Goal: Register for event/course

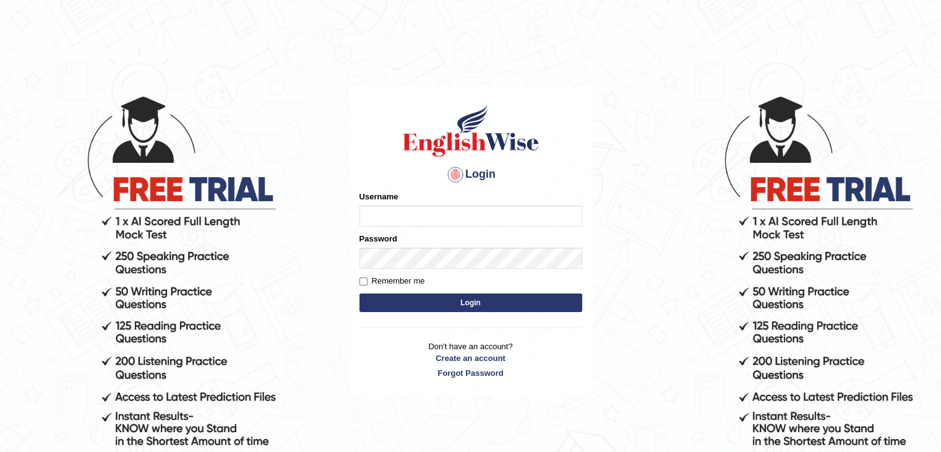
click at [399, 218] on input "Username" at bounding box center [471, 215] width 223 height 21
type input "NiteshY"
click at [360, 293] on button "Login" at bounding box center [471, 302] width 223 height 19
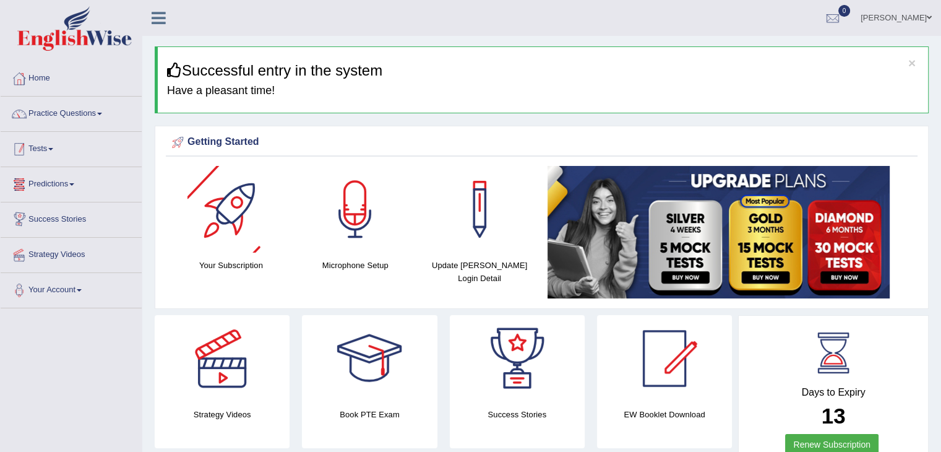
click at [52, 149] on span at bounding box center [50, 149] width 5 height 2
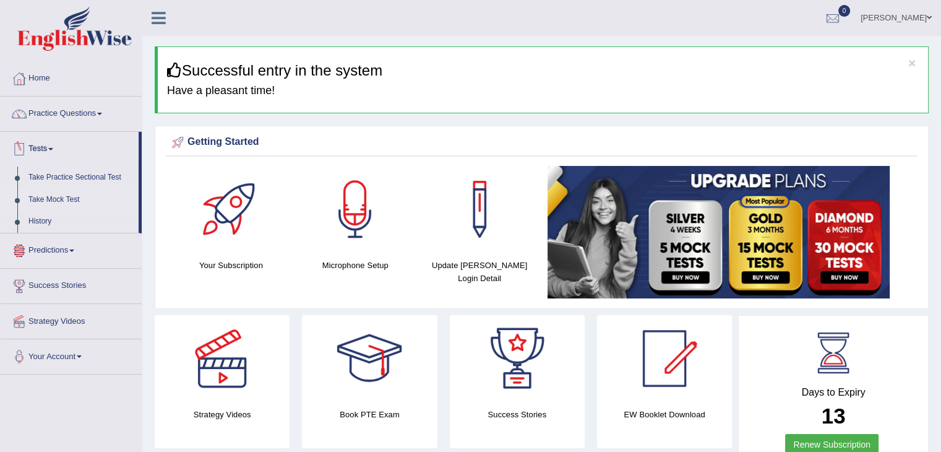
click at [53, 194] on link "Take Mock Test" at bounding box center [81, 200] width 116 height 22
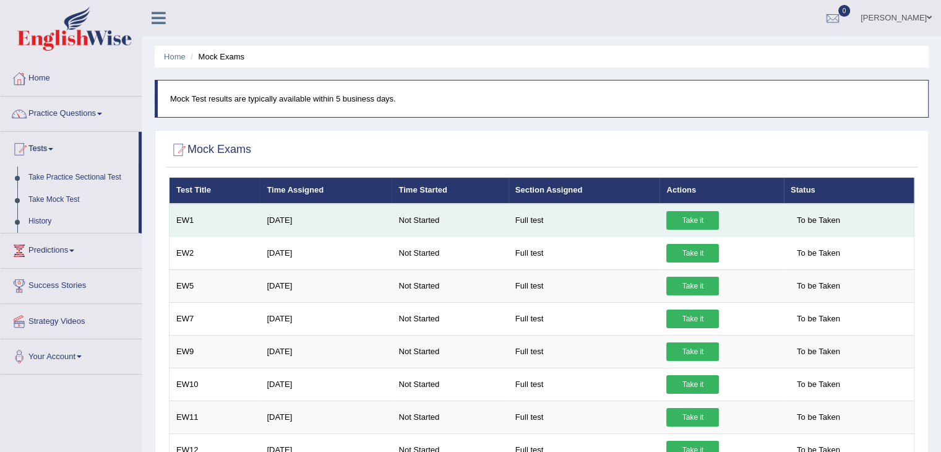
click at [678, 214] on link "Take it" at bounding box center [692, 220] width 53 height 19
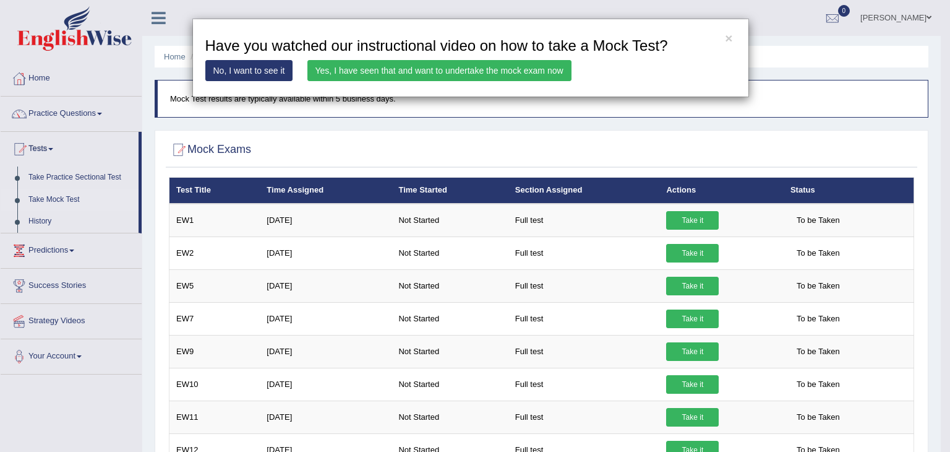
click at [489, 67] on link "Yes, I have seen that and want to undertake the mock exam now" at bounding box center [440, 70] width 264 height 21
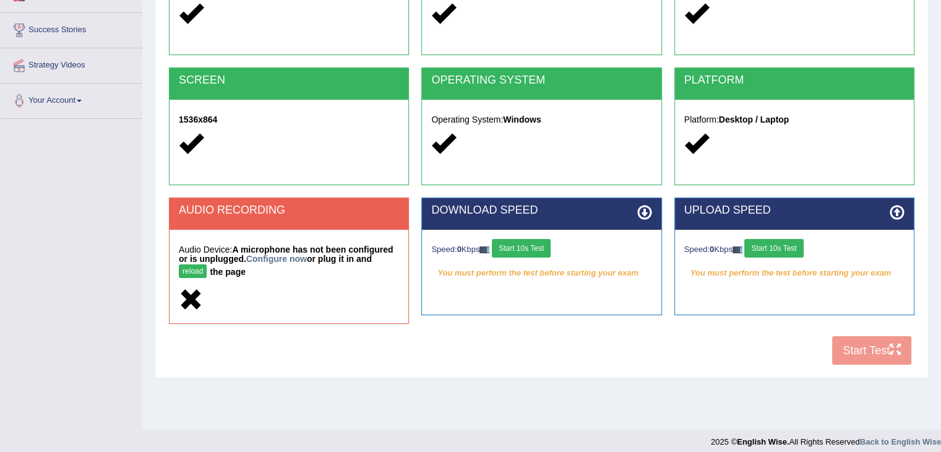
scroll to position [198, 0]
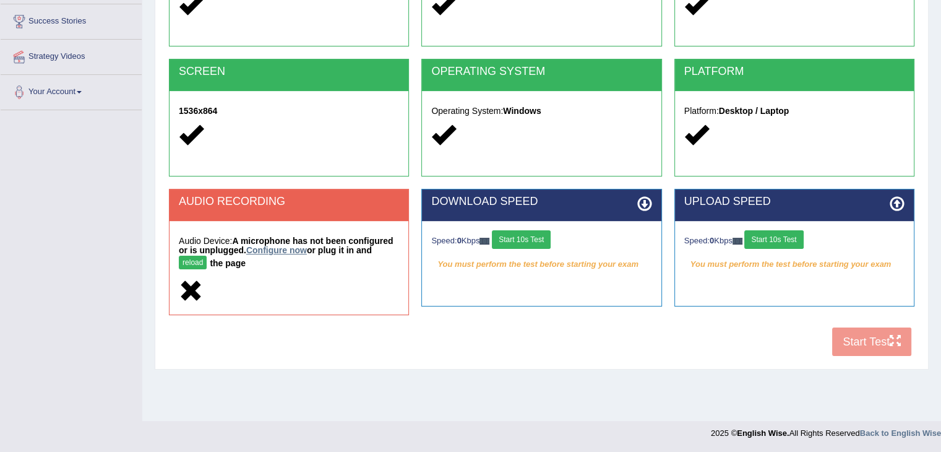
click at [280, 249] on link "Configure now" at bounding box center [276, 250] width 61 height 10
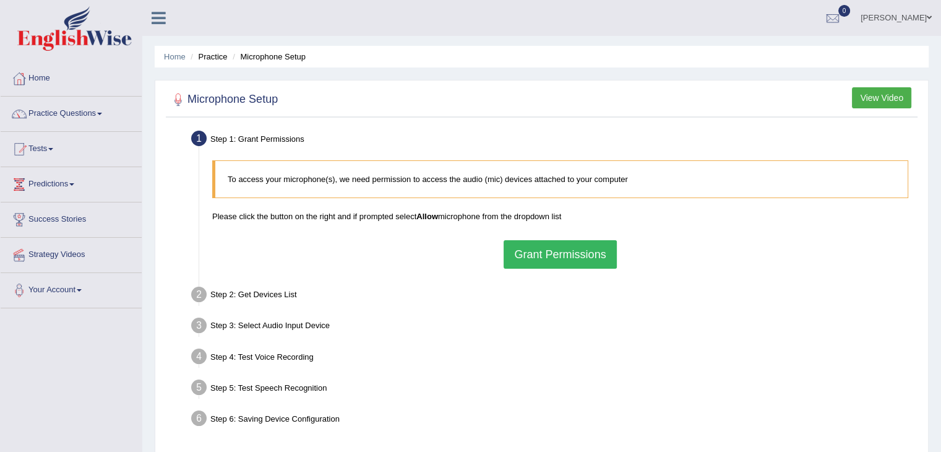
click at [569, 251] on button "Grant Permissions" at bounding box center [560, 254] width 113 height 28
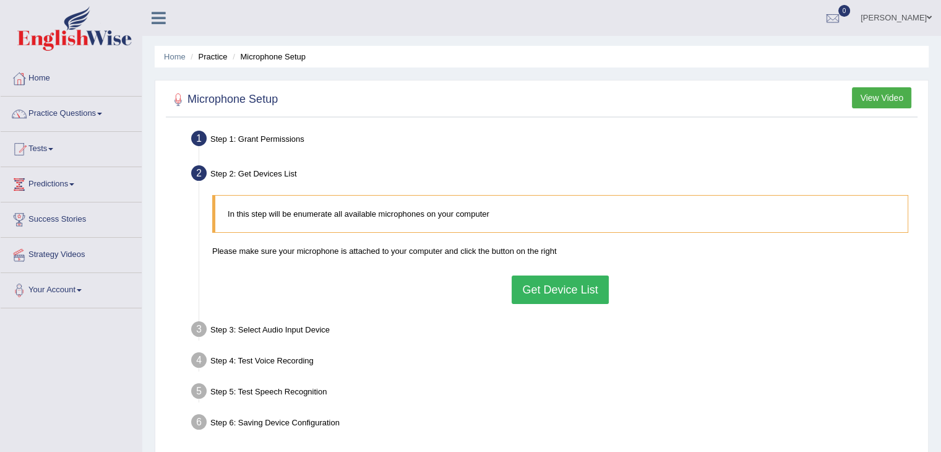
click at [540, 293] on button "Get Device List" at bounding box center [560, 289] width 97 height 28
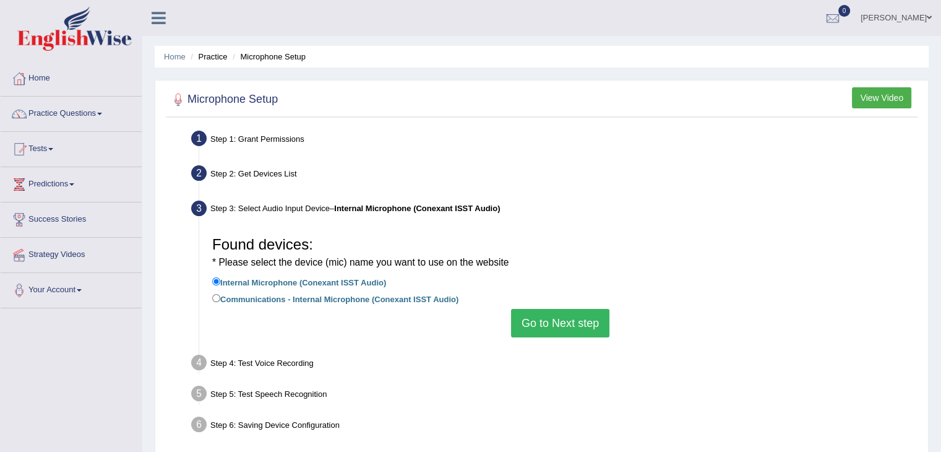
click at [567, 336] on button "Go to Next step" at bounding box center [560, 323] width 98 height 28
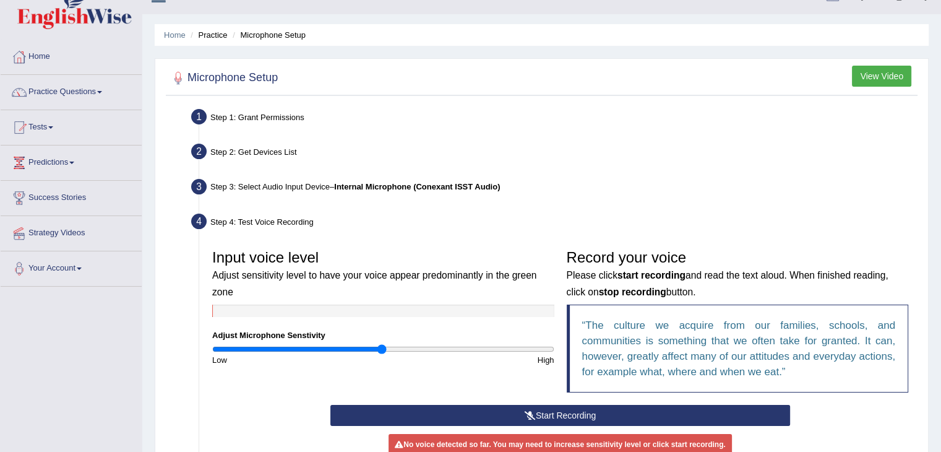
scroll to position [22, 0]
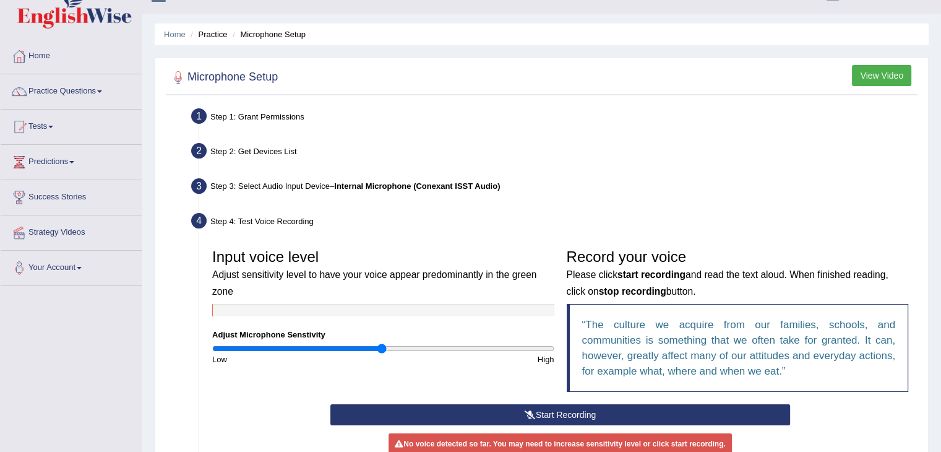
click at [549, 408] on button "Start Recording" at bounding box center [560, 414] width 460 height 21
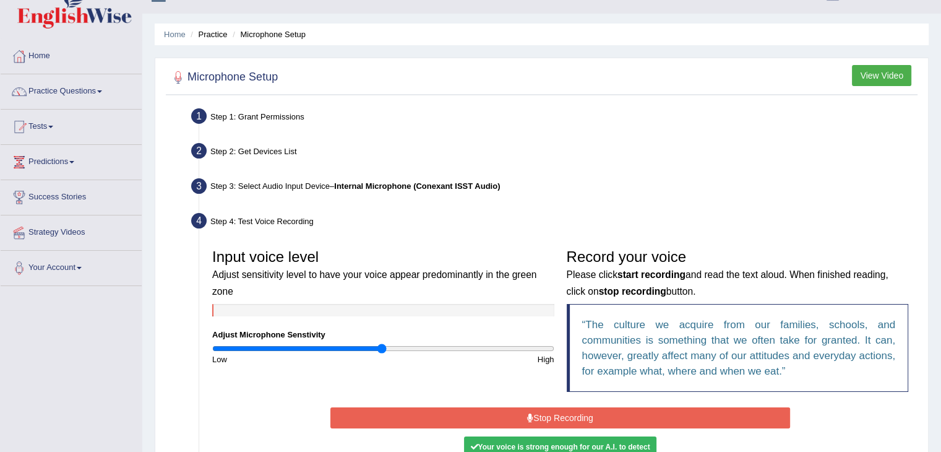
click at [545, 416] on button "Stop Recording" at bounding box center [560, 417] width 460 height 21
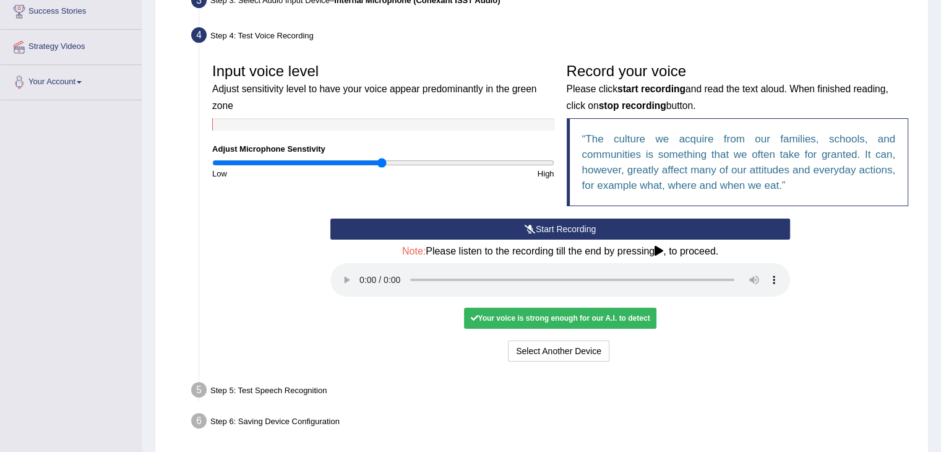
scroll to position [209, 0]
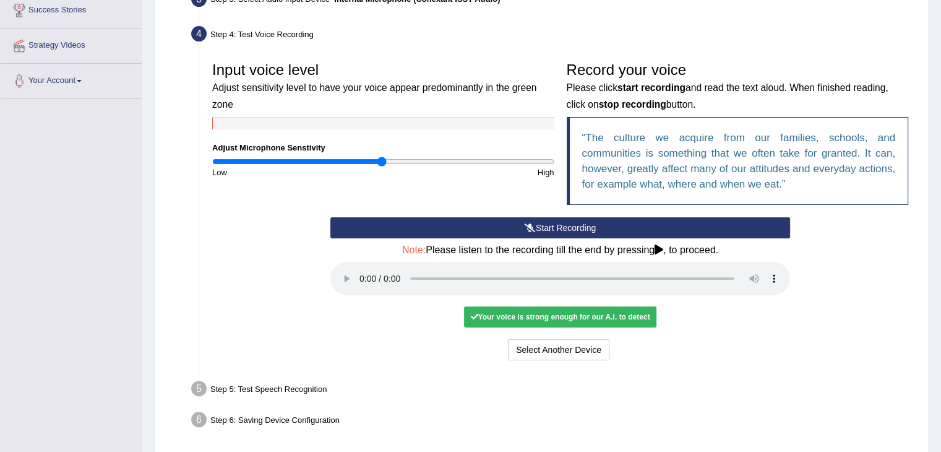
click at [554, 306] on div "Your voice is strong enough for our A.I. to detect" at bounding box center [560, 316] width 192 height 21
click at [554, 312] on div "Your voice is strong enough for our A.I. to detect" at bounding box center [560, 316] width 192 height 21
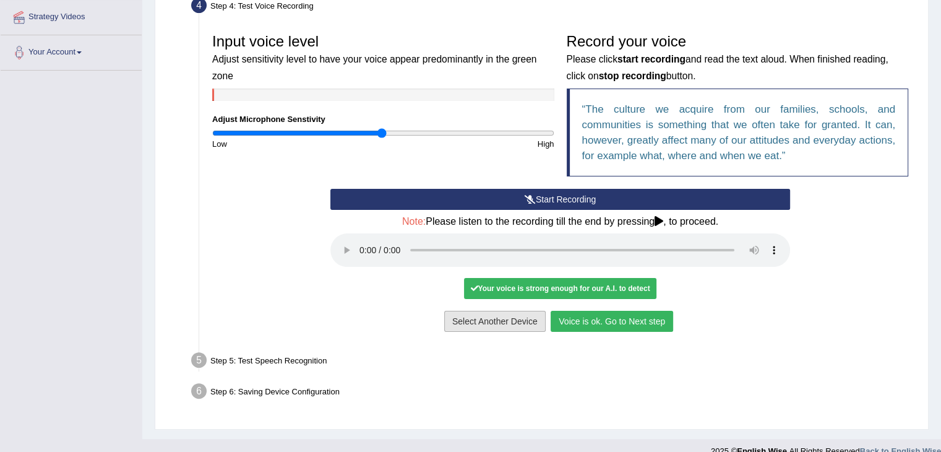
click at [465, 319] on button "Select Another Device" at bounding box center [494, 321] width 101 height 21
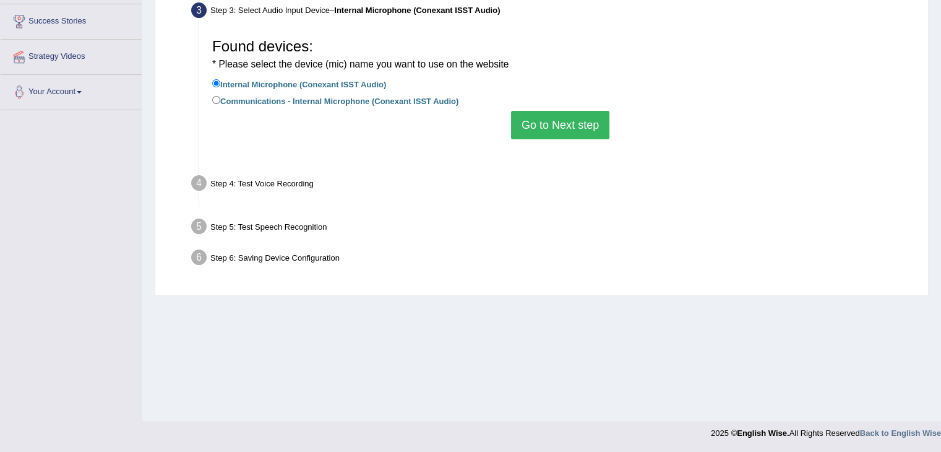
scroll to position [198, 0]
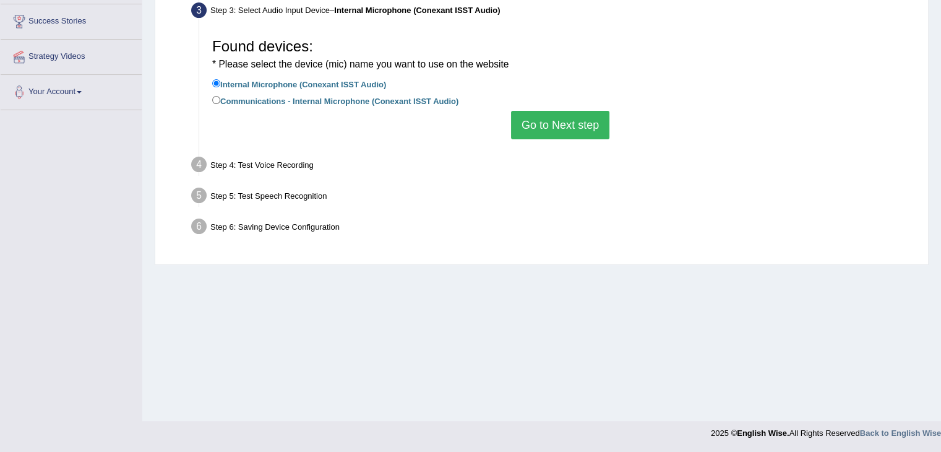
click at [553, 127] on button "Go to Next step" at bounding box center [560, 125] width 98 height 28
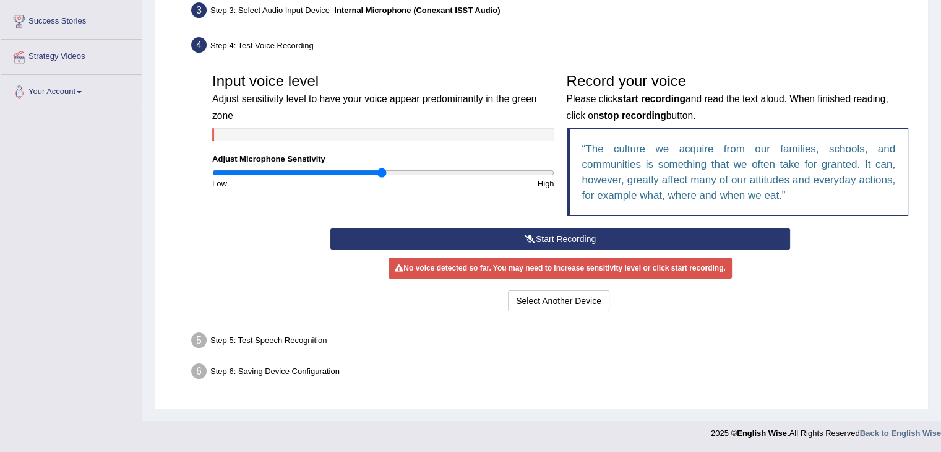
click at [532, 242] on button "Start Recording" at bounding box center [560, 238] width 460 height 21
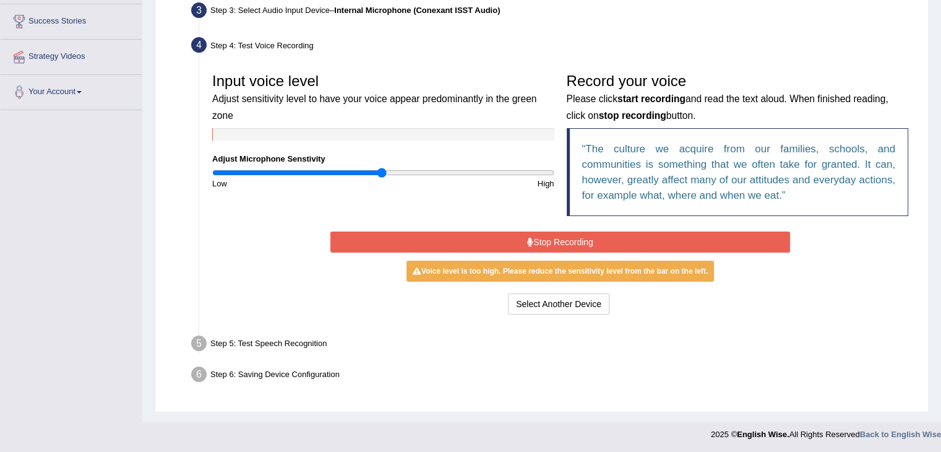
click at [532, 242] on button "Stop Recording" at bounding box center [560, 241] width 460 height 21
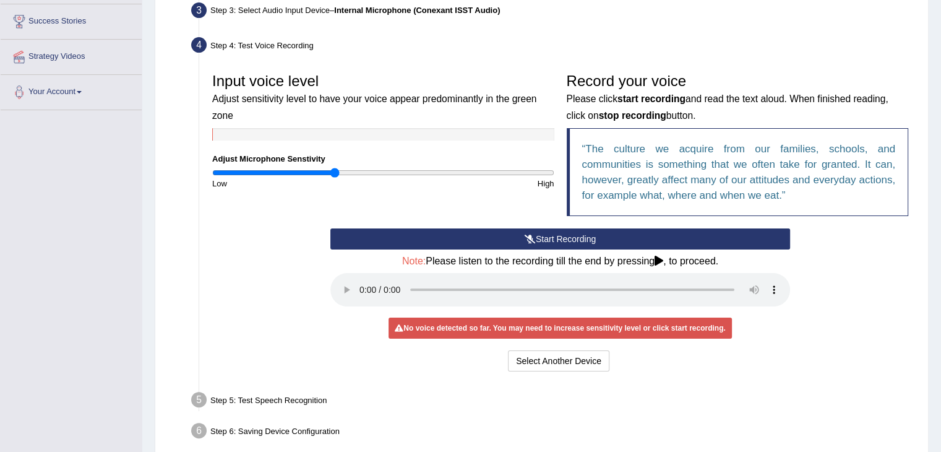
type input "0.72"
click at [335, 172] on input "range" at bounding box center [383, 173] width 342 height 10
click at [548, 233] on button "Start Recording" at bounding box center [560, 238] width 460 height 21
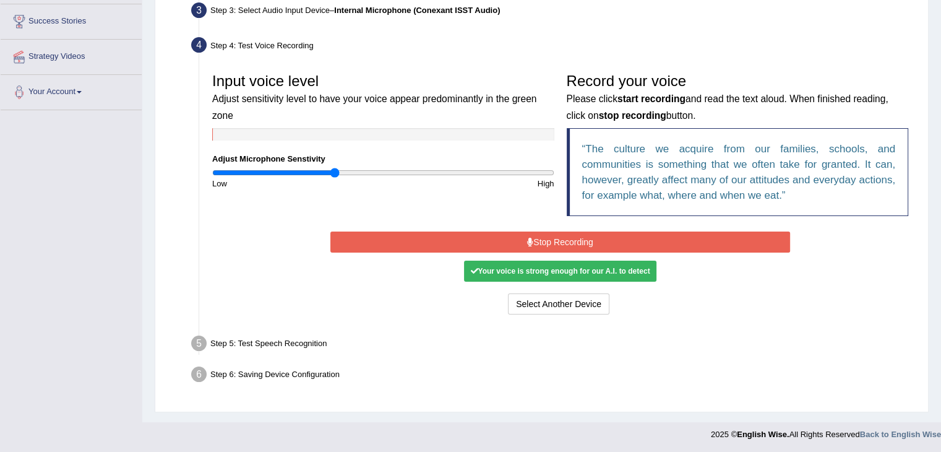
click at [554, 245] on button "Stop Recording" at bounding box center [560, 241] width 460 height 21
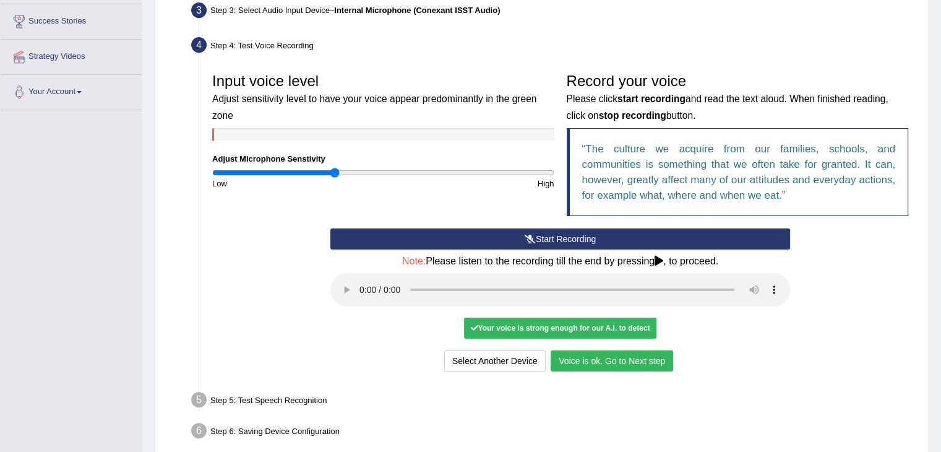
click at [613, 355] on button "Voice is ok. Go to Next step" at bounding box center [612, 360] width 123 height 21
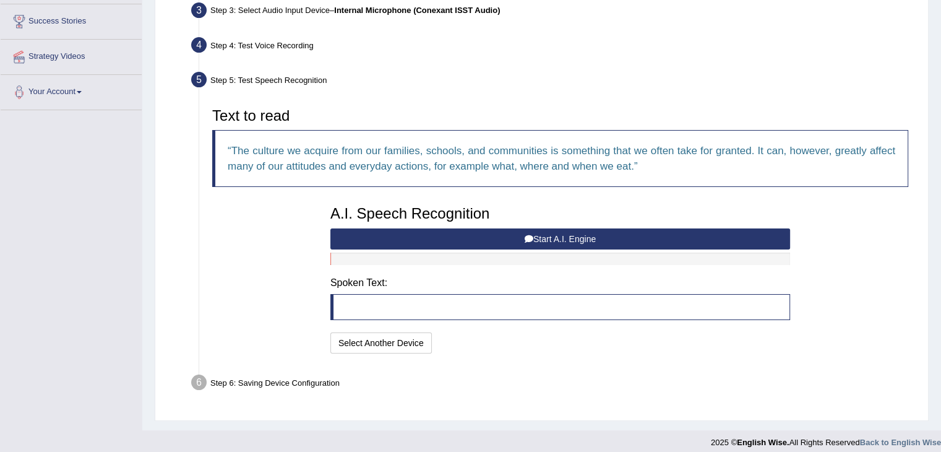
click at [565, 236] on button "Start A.I. Engine" at bounding box center [560, 238] width 460 height 21
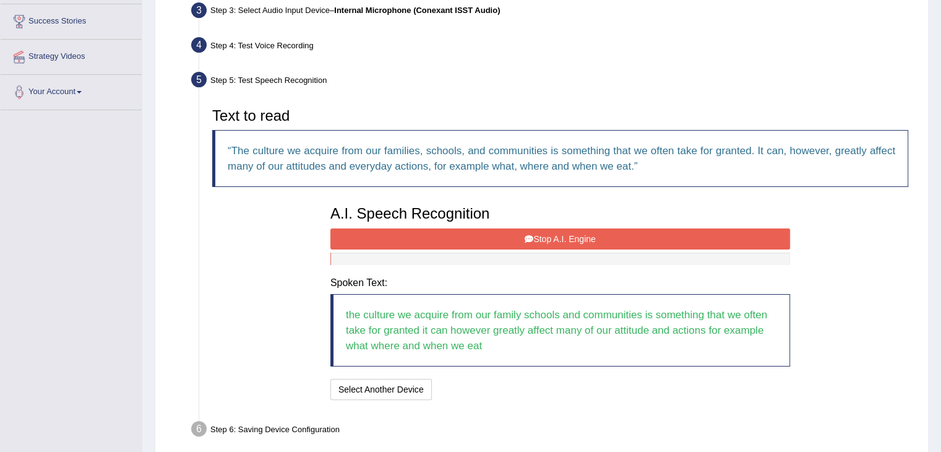
click at [565, 236] on button "Stop A.I. Engine" at bounding box center [560, 238] width 460 height 21
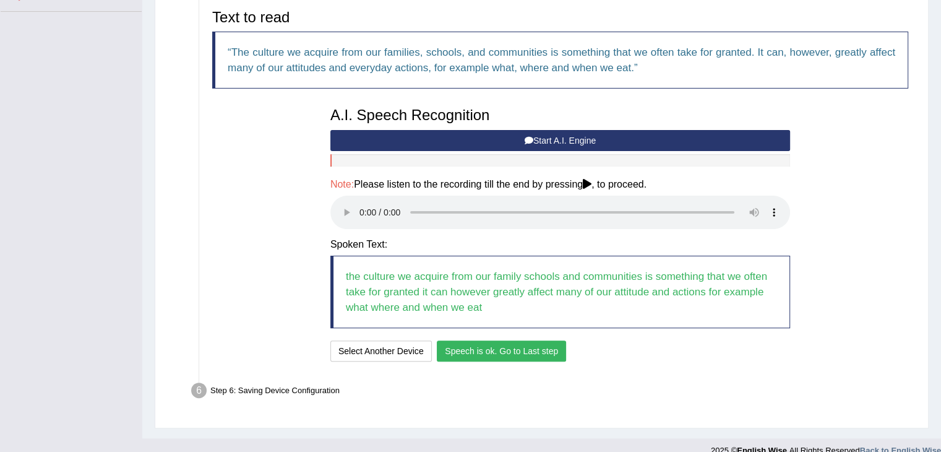
scroll to position [302, 0]
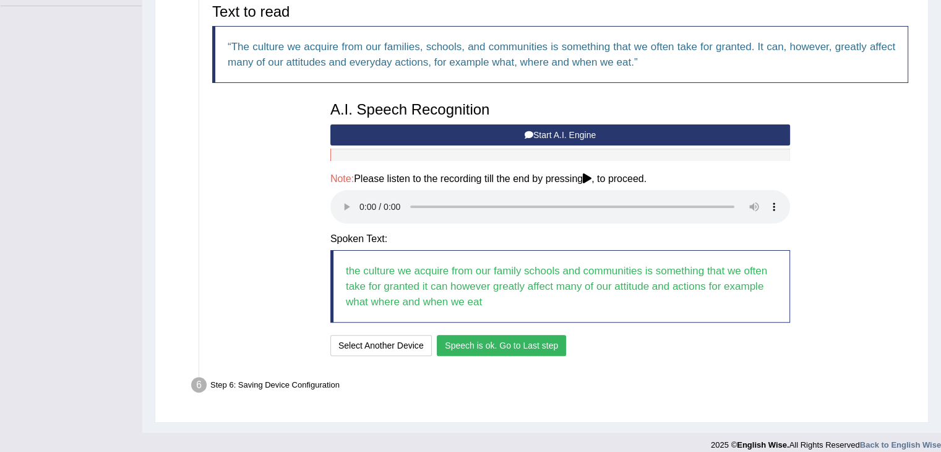
click at [507, 347] on button "Speech is ok. Go to Last step" at bounding box center [501, 345] width 129 height 21
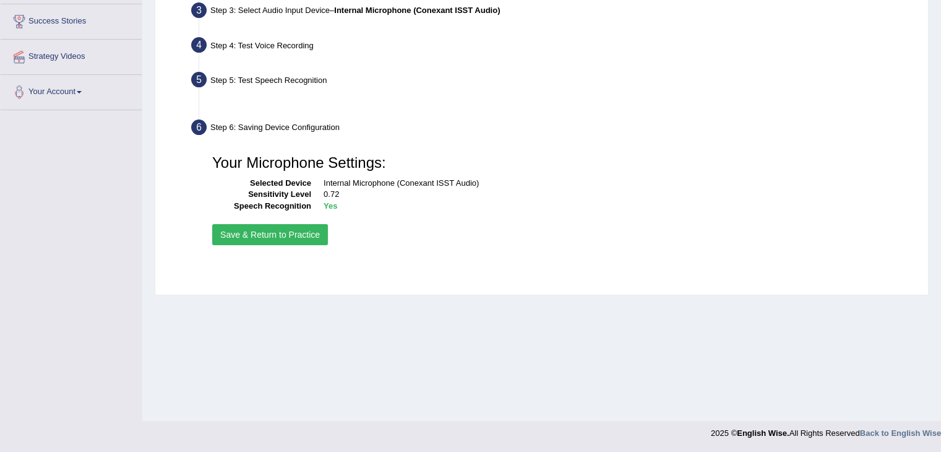
scroll to position [198, 0]
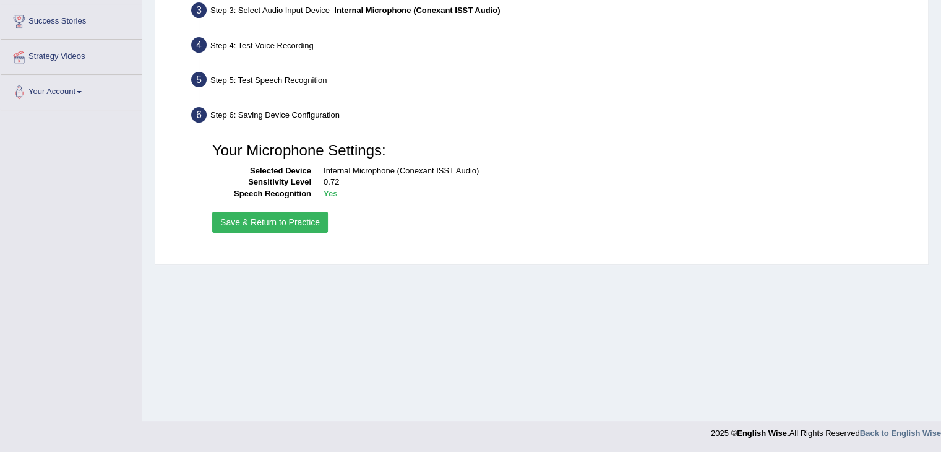
click at [265, 218] on button "Save & Return to Practice" at bounding box center [270, 222] width 116 height 21
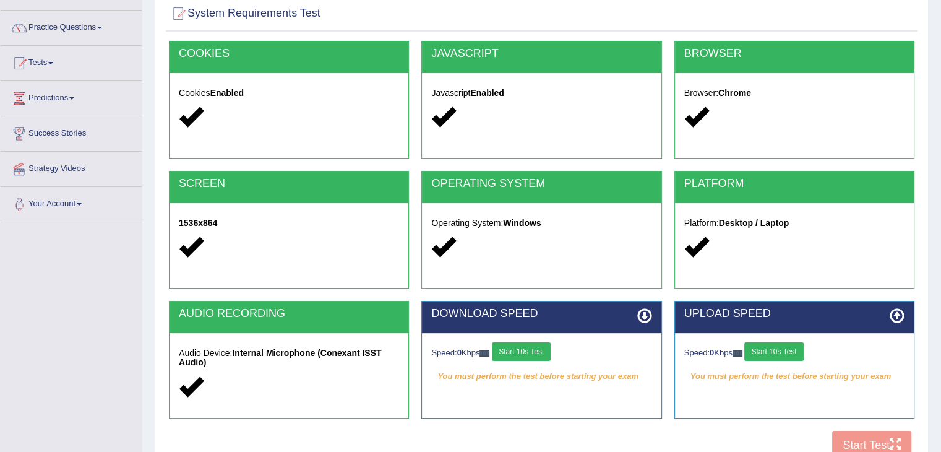
scroll to position [87, 0]
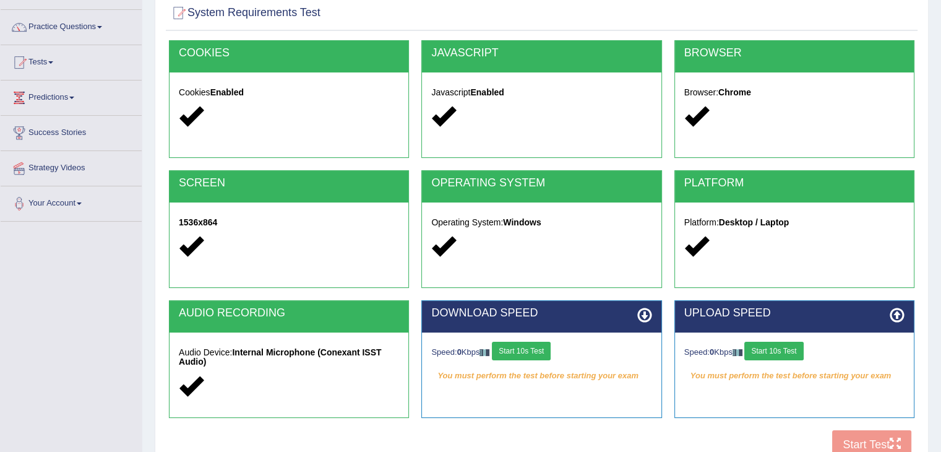
click at [645, 311] on icon at bounding box center [644, 315] width 15 height 15
click at [535, 348] on button "Start 10s Test" at bounding box center [521, 351] width 59 height 19
click at [792, 353] on button "Start 10s Test" at bounding box center [773, 351] width 59 height 19
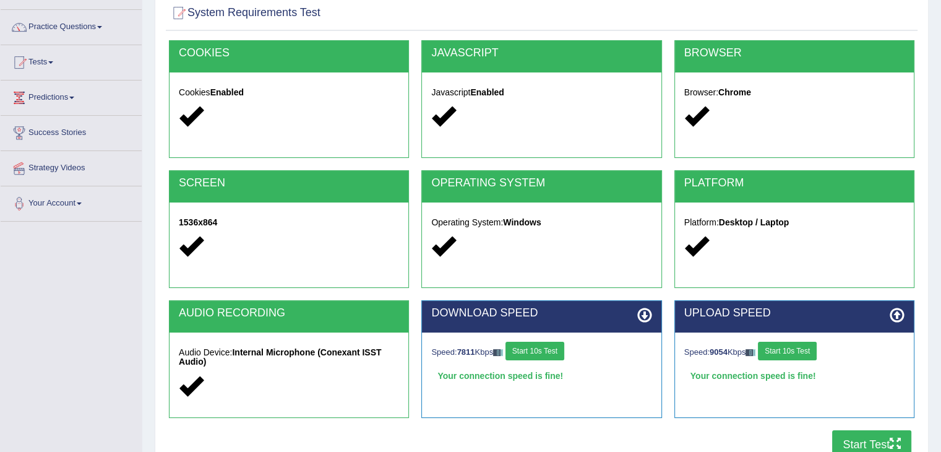
click at [856, 439] on button "Start Test" at bounding box center [871, 444] width 79 height 28
